Goal: Find specific page/section: Find specific page/section

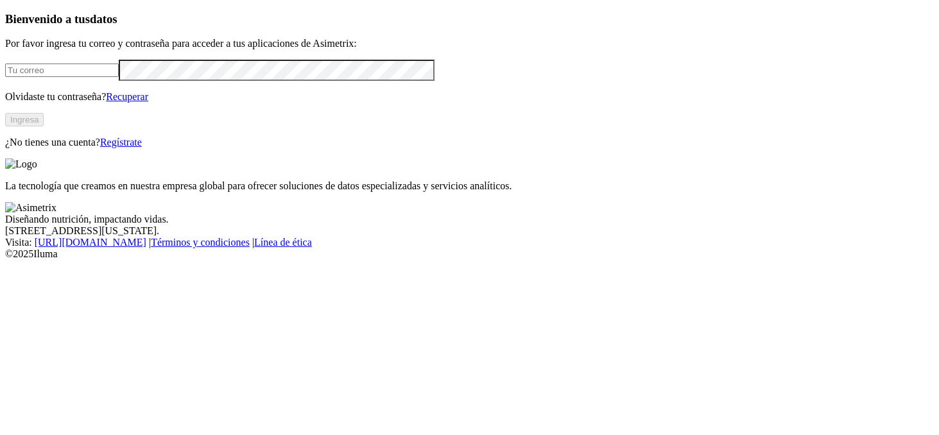
click at [119, 77] on input "email" at bounding box center [62, 70] width 114 height 13
type input "[PERSON_NAME][EMAIL_ADDRESS][DOMAIN_NAME]"
click input "submit" at bounding box center [0, 0] width 0 height 0
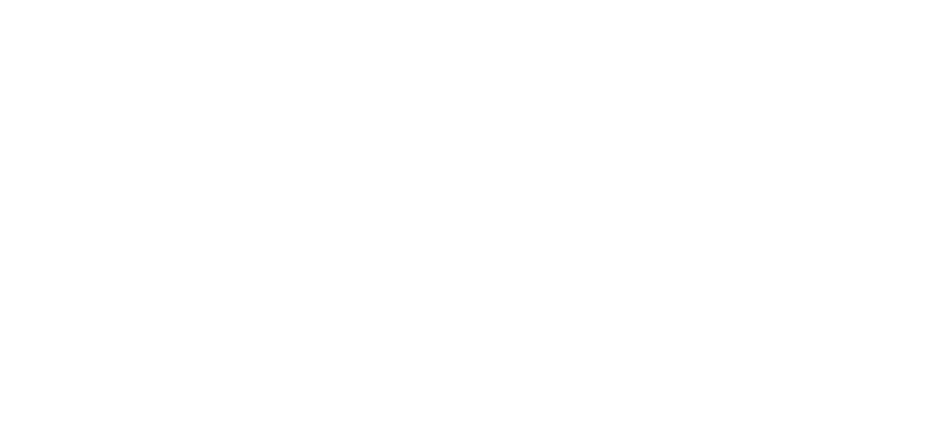
scroll to position [114, 0]
